Goal: Task Accomplishment & Management: Use online tool/utility

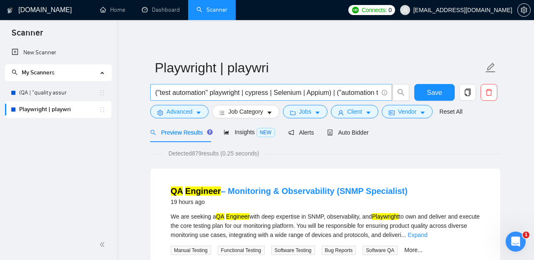
scroll to position [0, 1343]
click at [268, 90] on input "("test automation" playwright | cypress | Selenium | Appium) | ("automation tes…" at bounding box center [266, 92] width 223 height 10
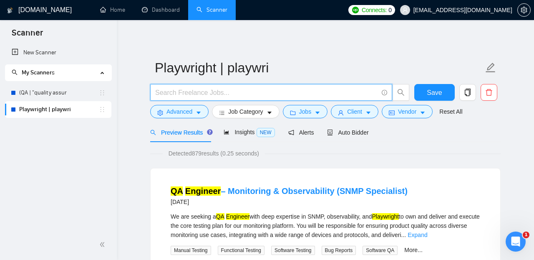
scroll to position [0, 0]
paste input "playwright "test automation" | "e2e testing" | "api automation" | "automated te…"
type input "playwright "test automation" | "e2e testing" | "api automation" | "automated te…"
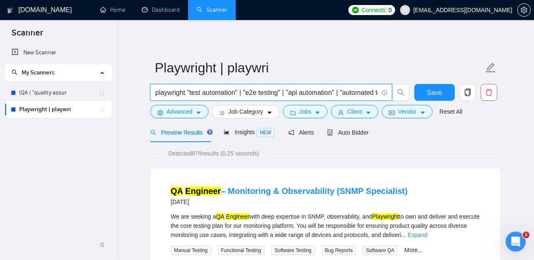
scroll to position [0, 114]
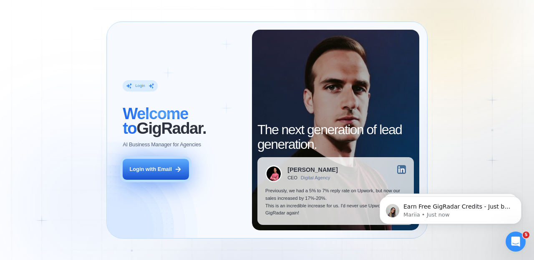
click at [156, 162] on button "Login with Email" at bounding box center [156, 169] width 66 height 21
